Goal: Task Accomplishment & Management: Manage account settings

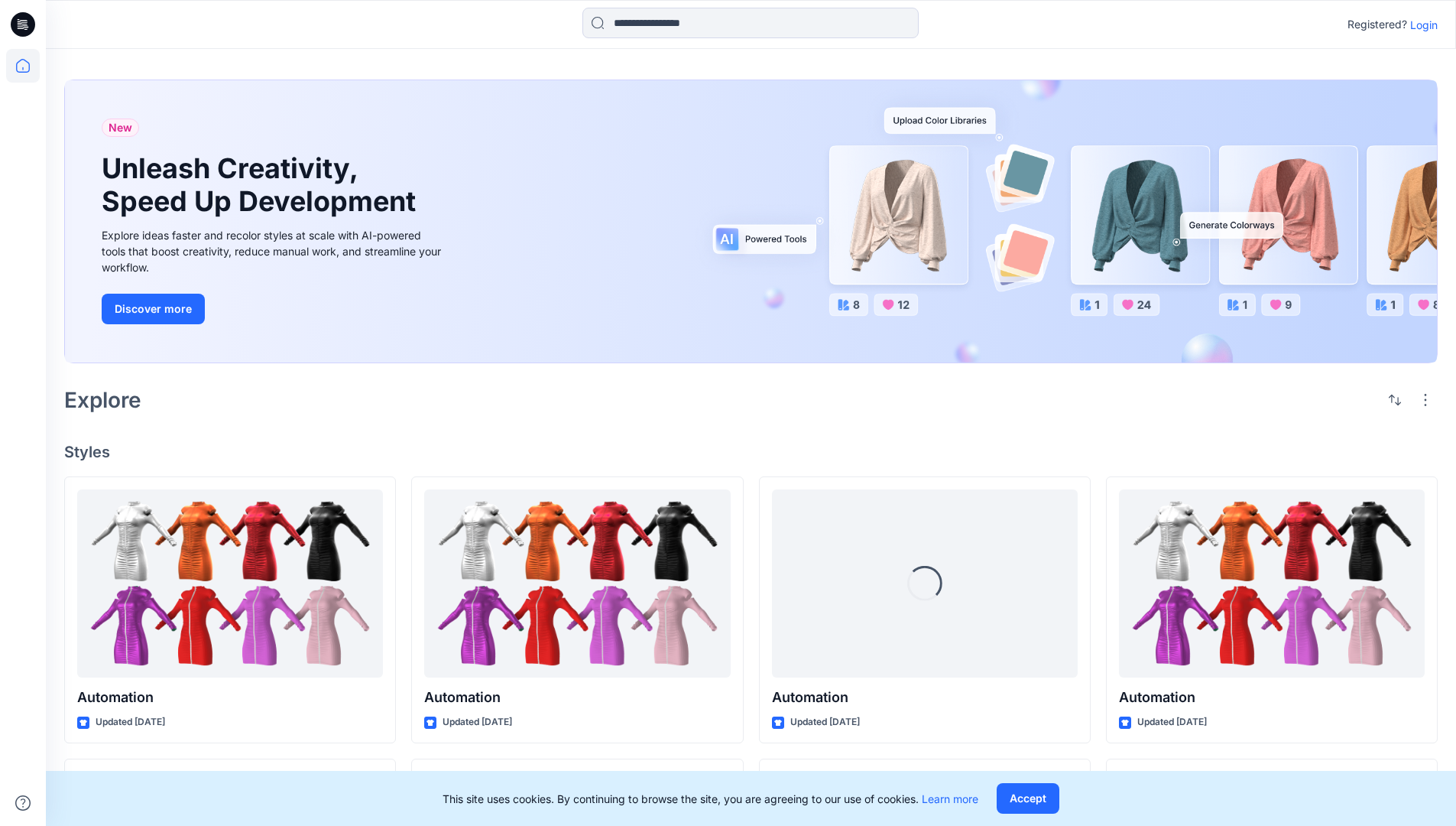
click at [1421, 24] on p "Login" at bounding box center [1424, 25] width 28 height 16
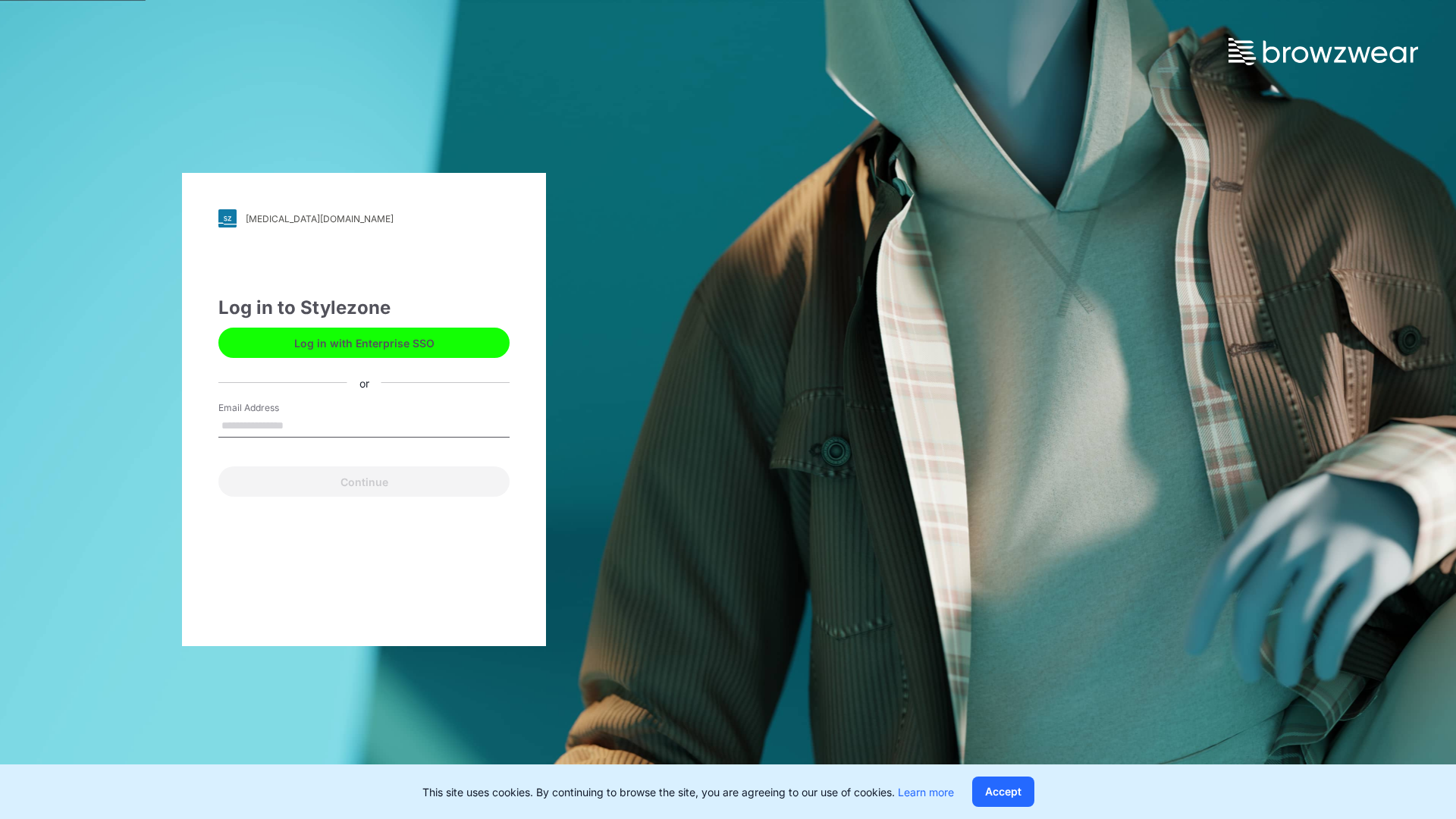
click at [300, 425] on input "Email Address" at bounding box center [364, 426] width 292 height 22
type input "**********"
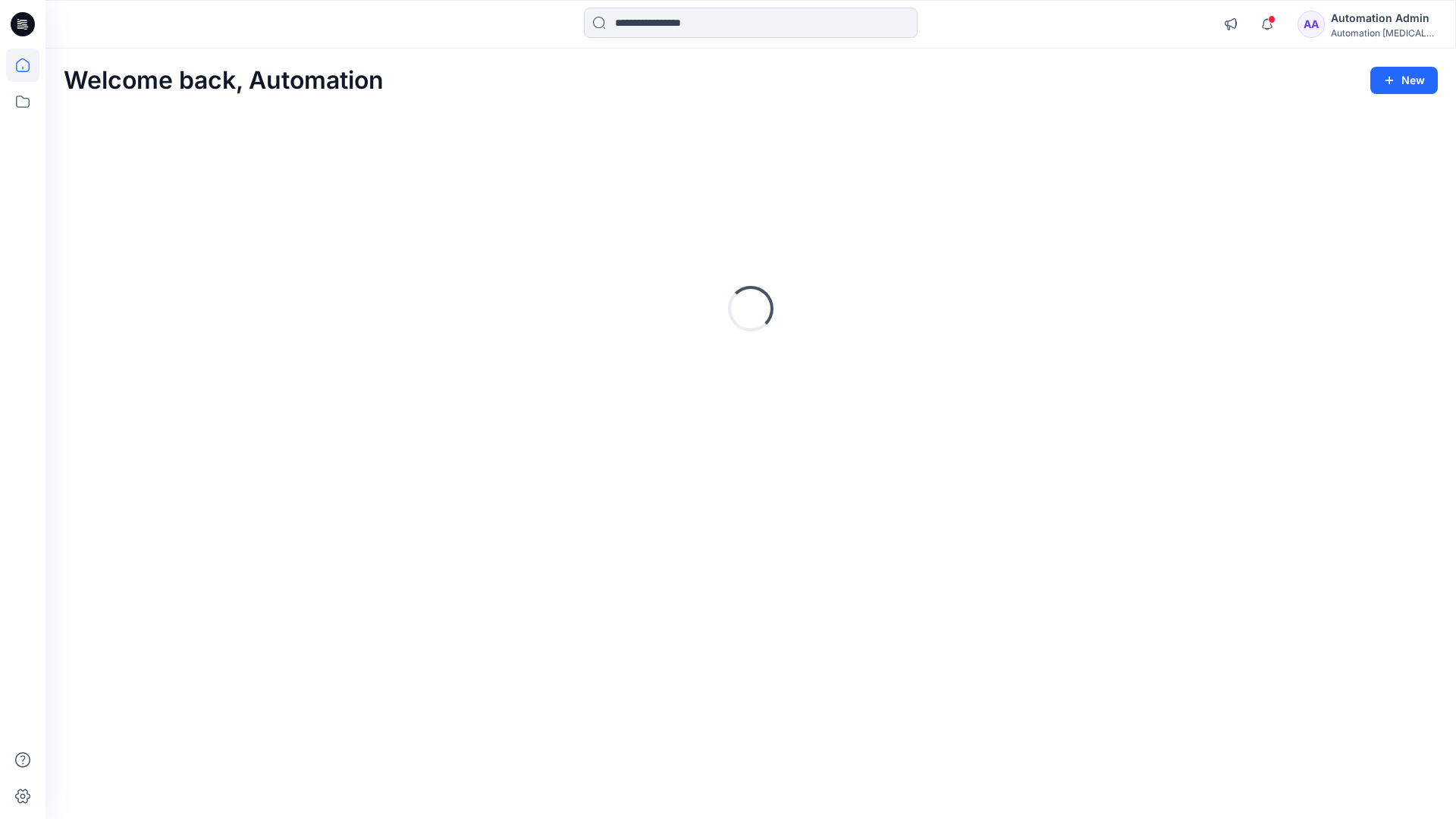
click at [29, 65] on icon at bounding box center [22, 64] width 13 height 13
click at [1362, 29] on div "Automation [MEDICAL_DATA]..." at bounding box center [1384, 33] width 106 height 12
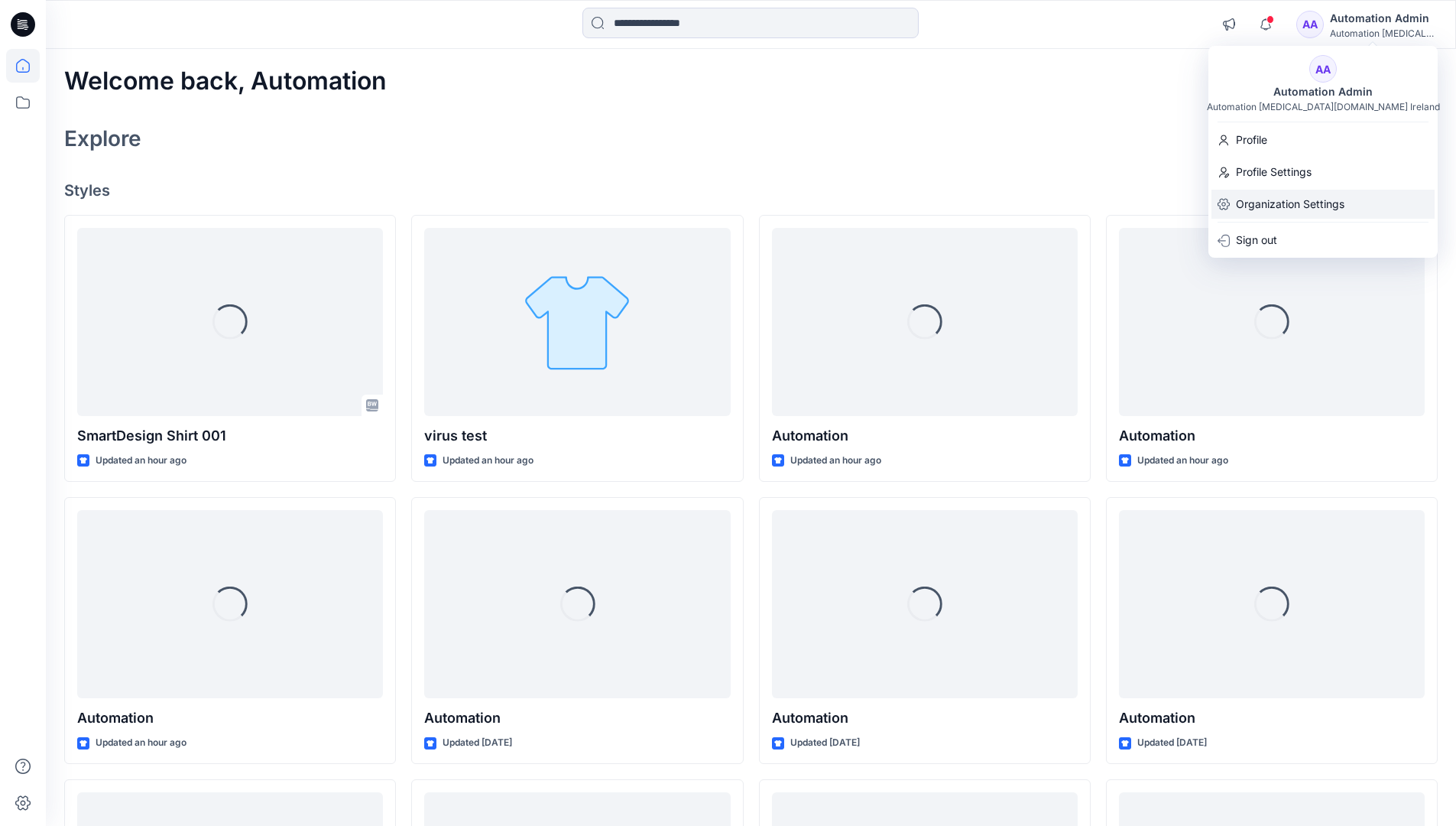
click at [1287, 207] on p "Organization Settings" at bounding box center [1290, 204] width 108 height 29
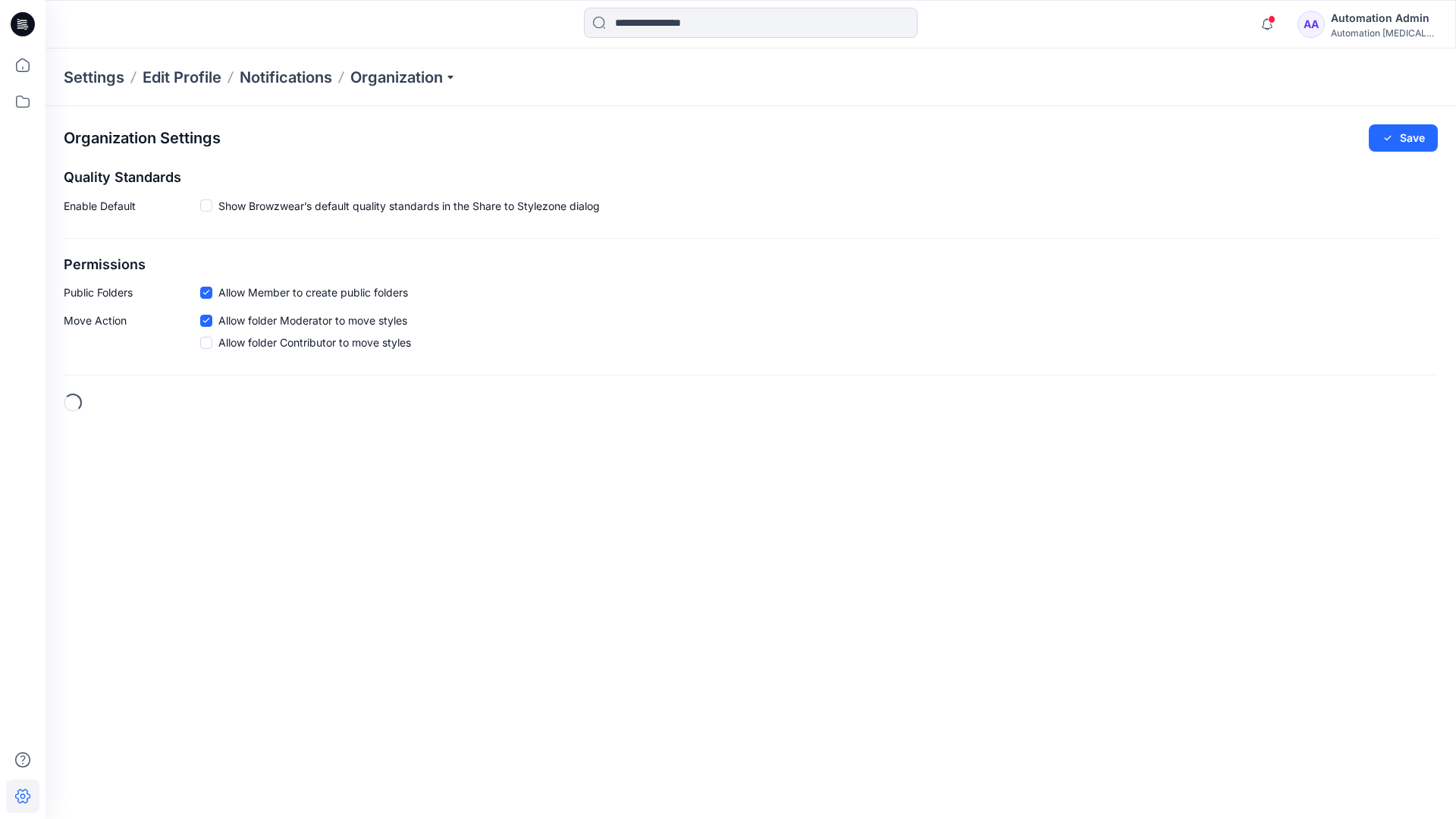
click at [208, 291] on icon at bounding box center [206, 292] width 7 height 5
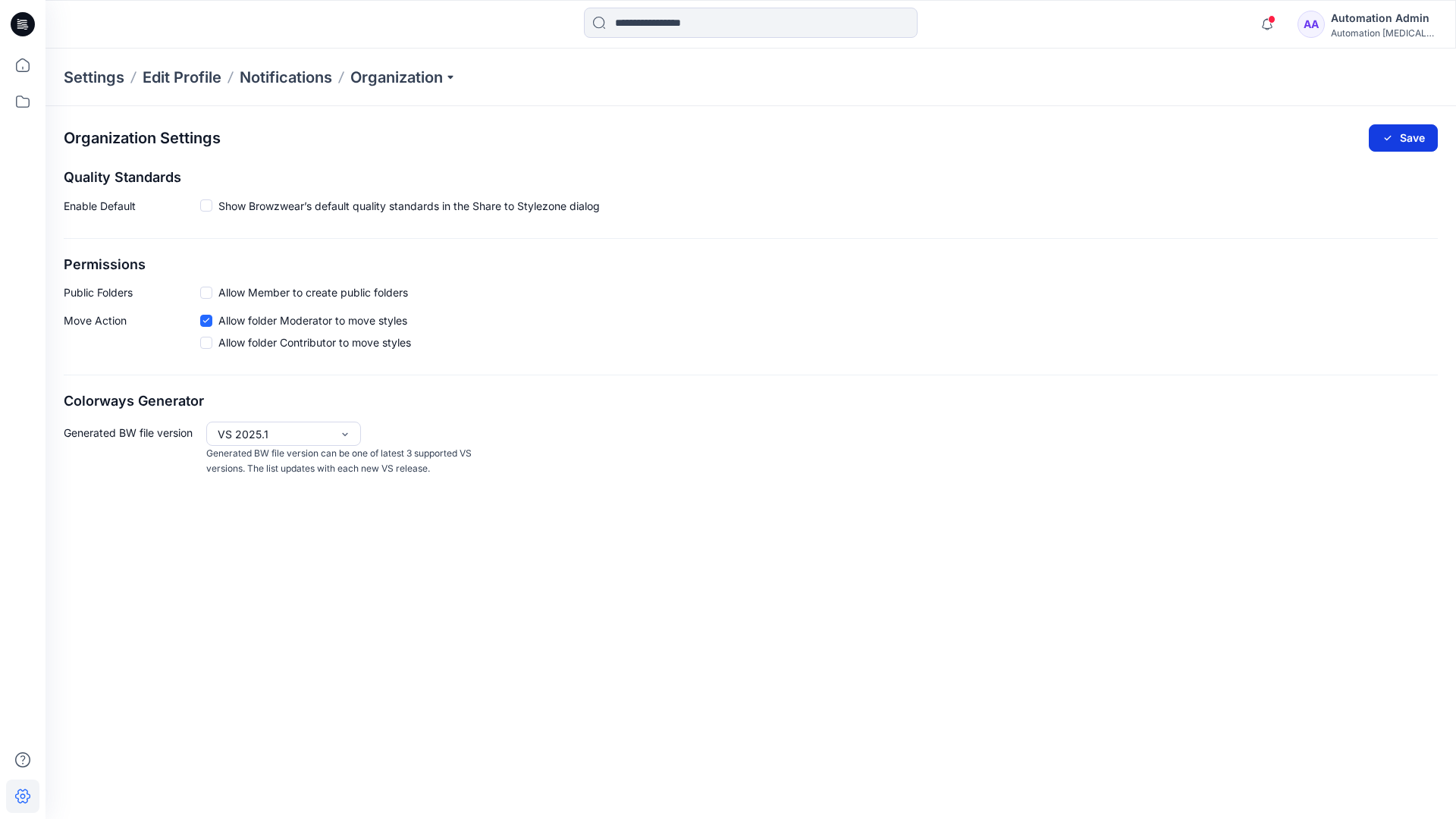
click at [1412, 132] on button "Save" at bounding box center [1403, 138] width 69 height 28
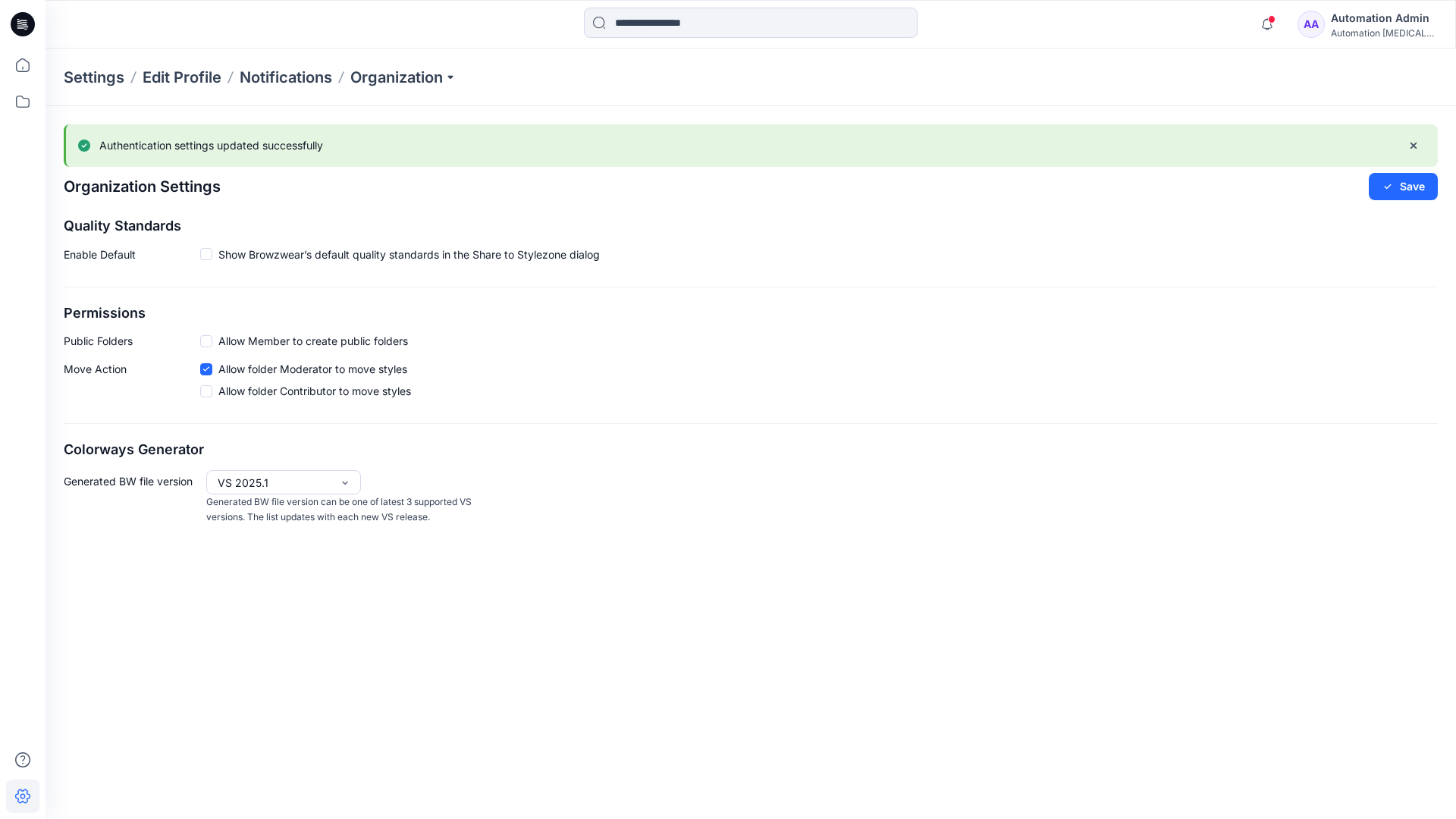
click at [1384, 32] on div "Automation testim..." at bounding box center [1384, 33] width 106 height 12
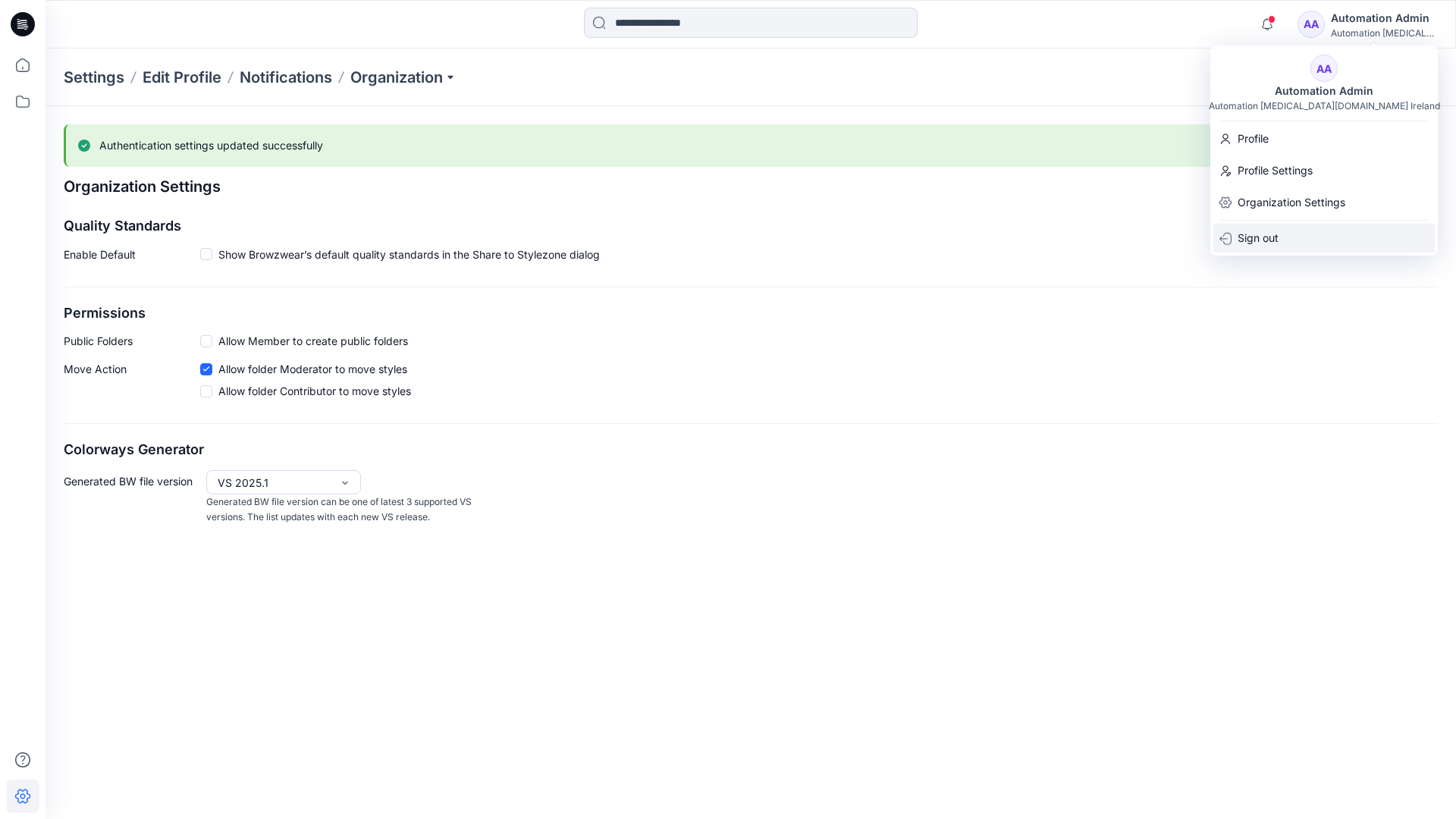
click at [1284, 235] on div "Sign out" at bounding box center [1325, 238] width 222 height 29
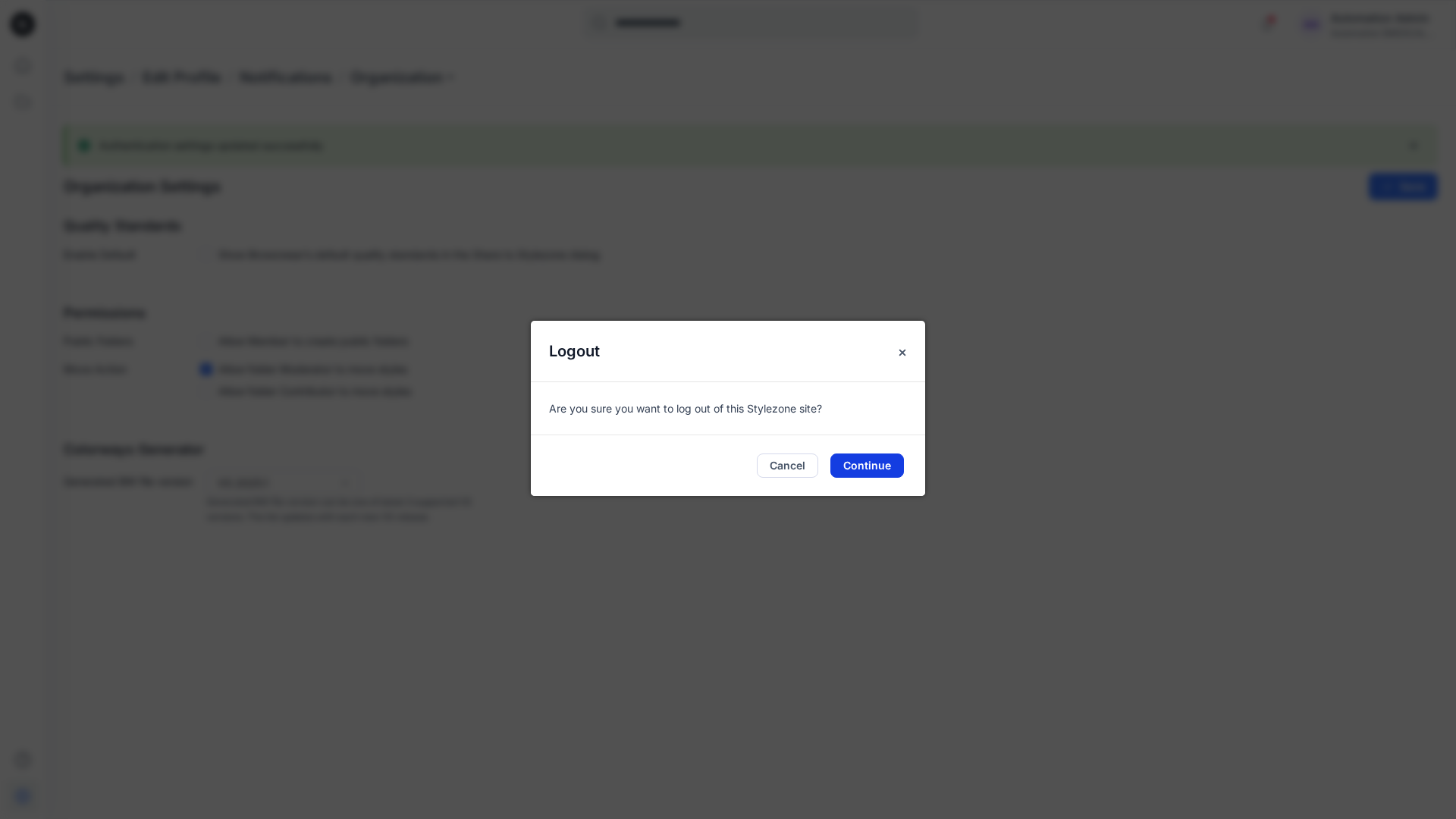
click at [879, 460] on button "Continue" at bounding box center [868, 465] width 73 height 24
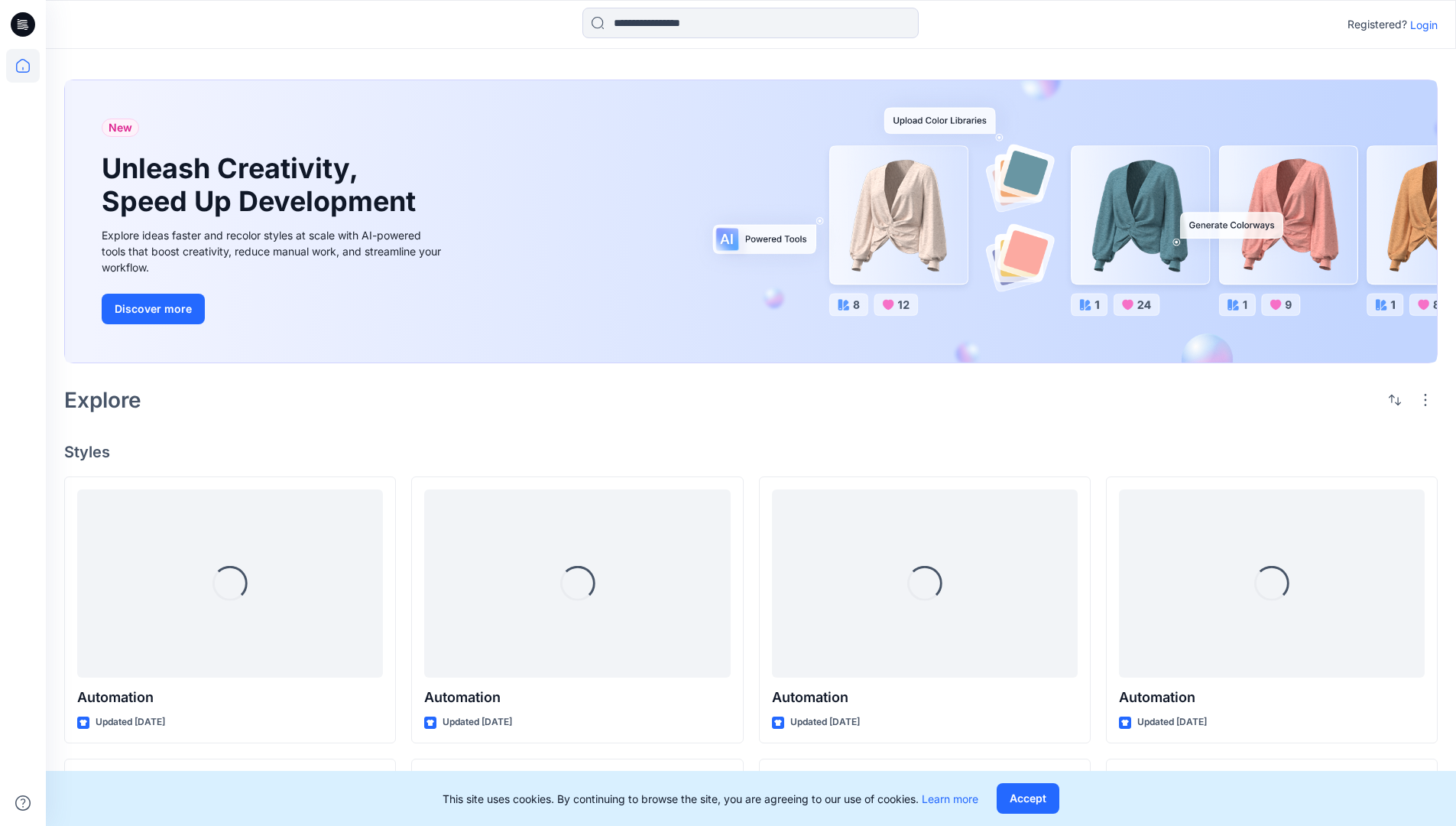
click at [1428, 25] on p "Login" at bounding box center [1424, 25] width 28 height 16
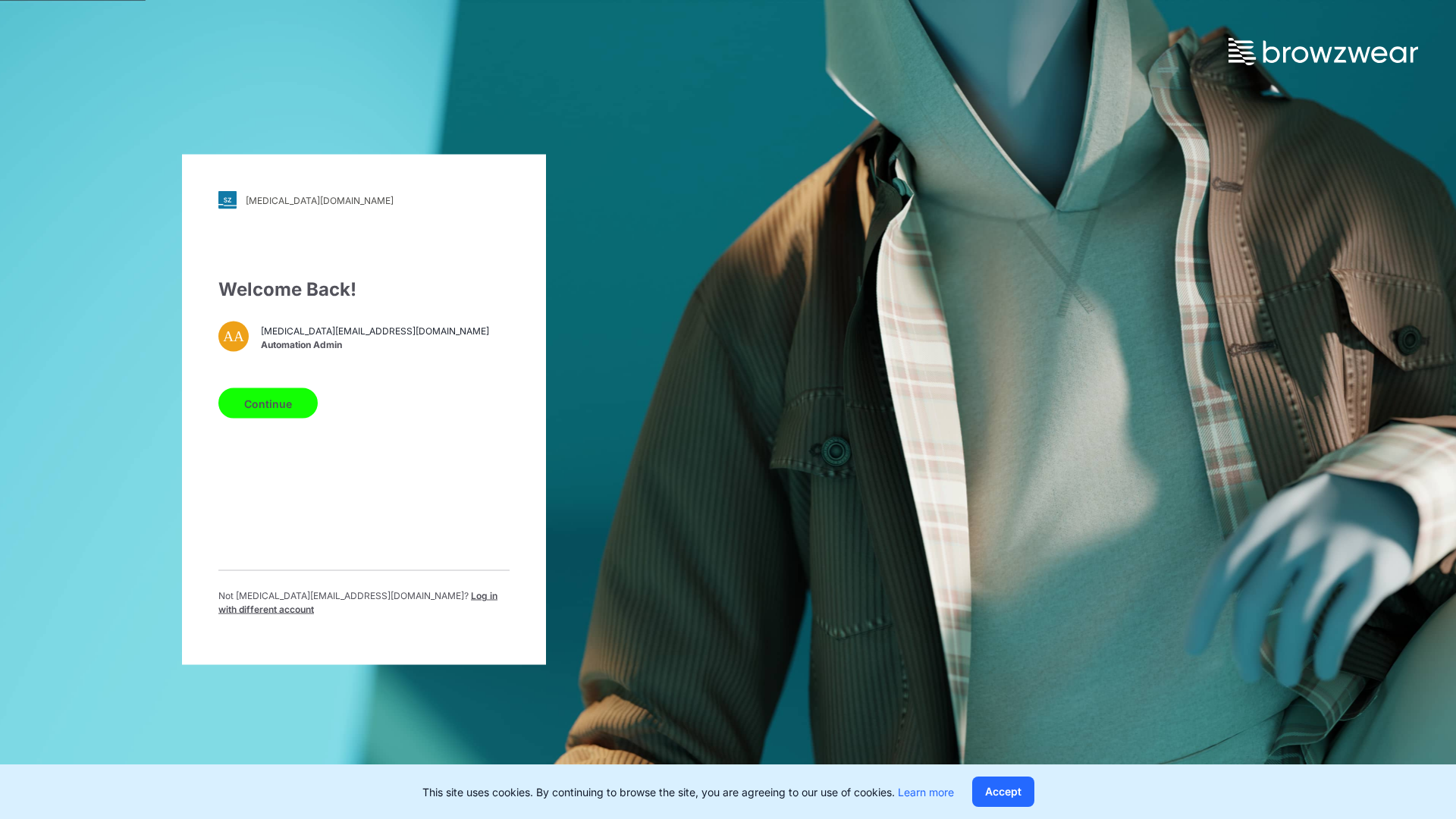
click at [387, 601] on span "Log in with different account" at bounding box center [358, 603] width 279 height 25
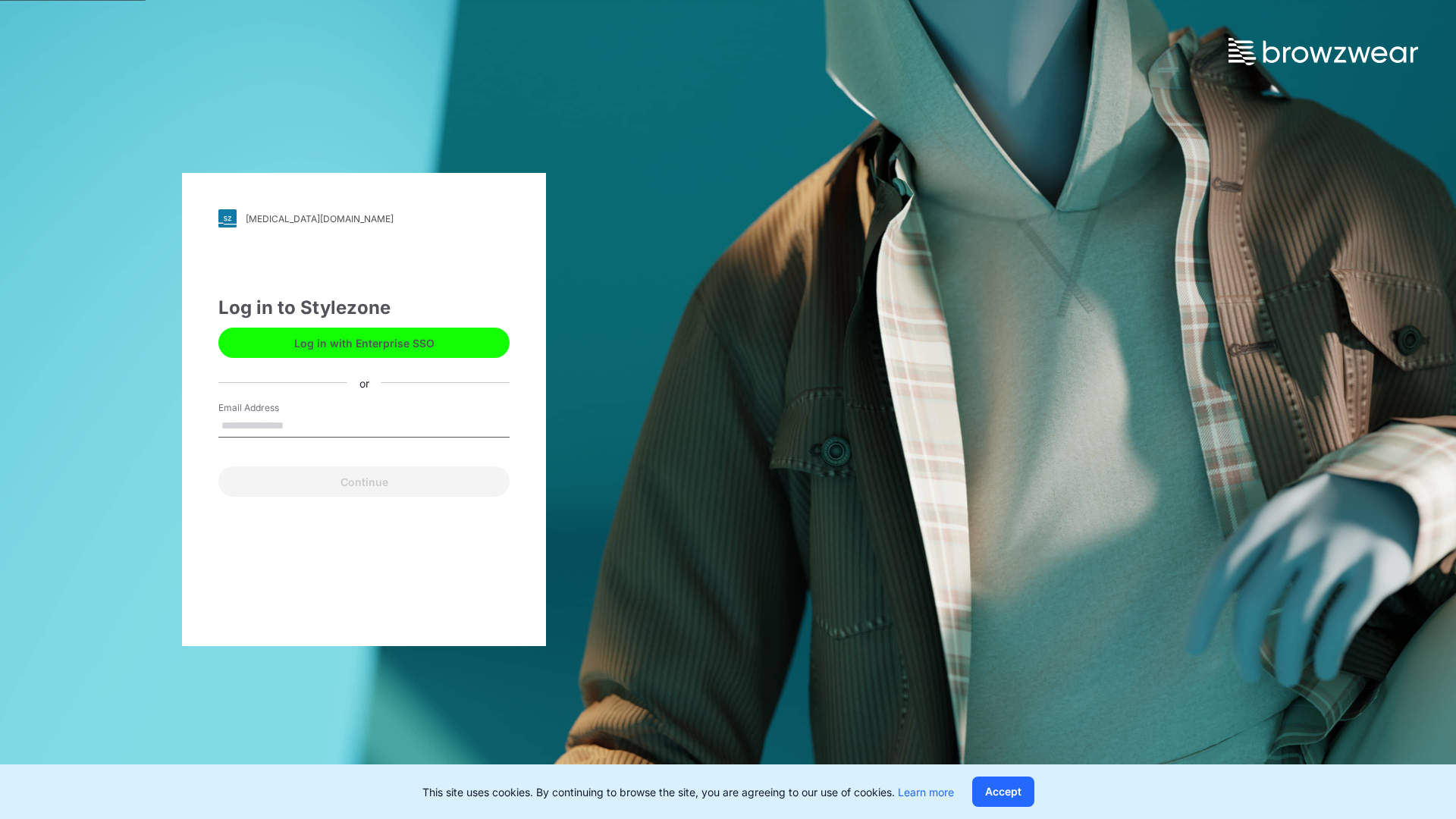
click at [323, 427] on input "Email Address" at bounding box center [364, 426] width 292 height 22
type input "**********"
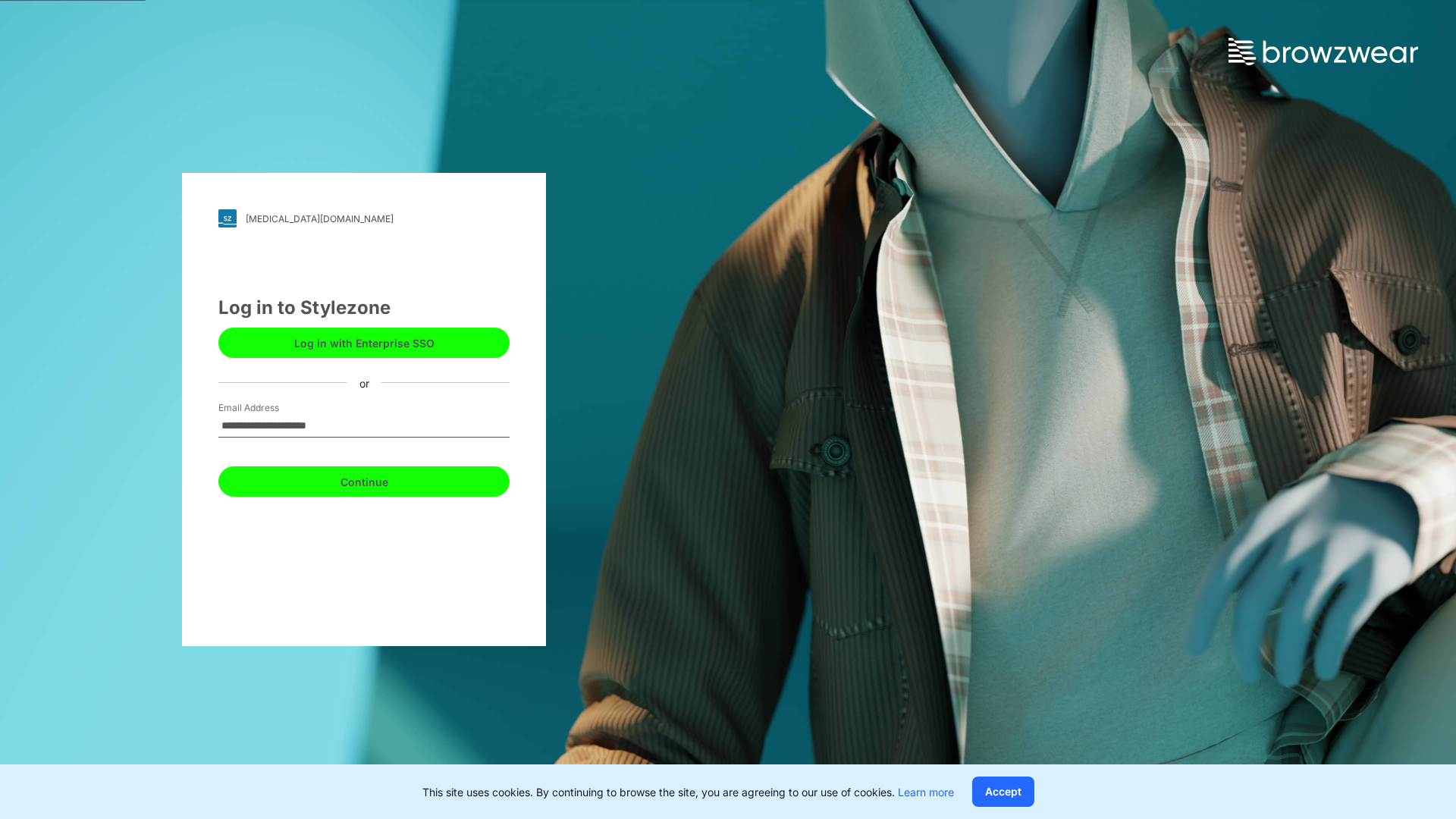
click at [368, 481] on button "Continue" at bounding box center [364, 482] width 292 height 30
